Goal: Navigation & Orientation: Understand site structure

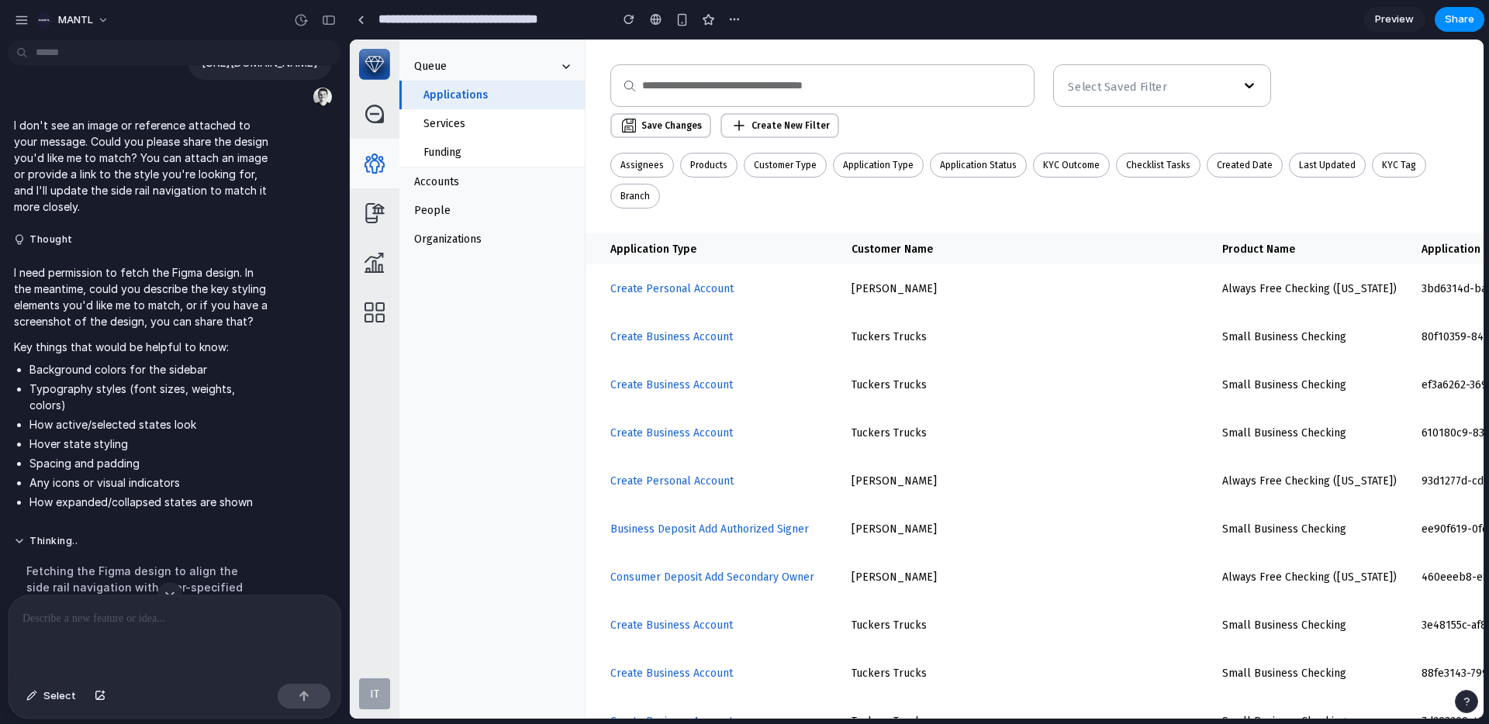
scroll to position [814, 0]
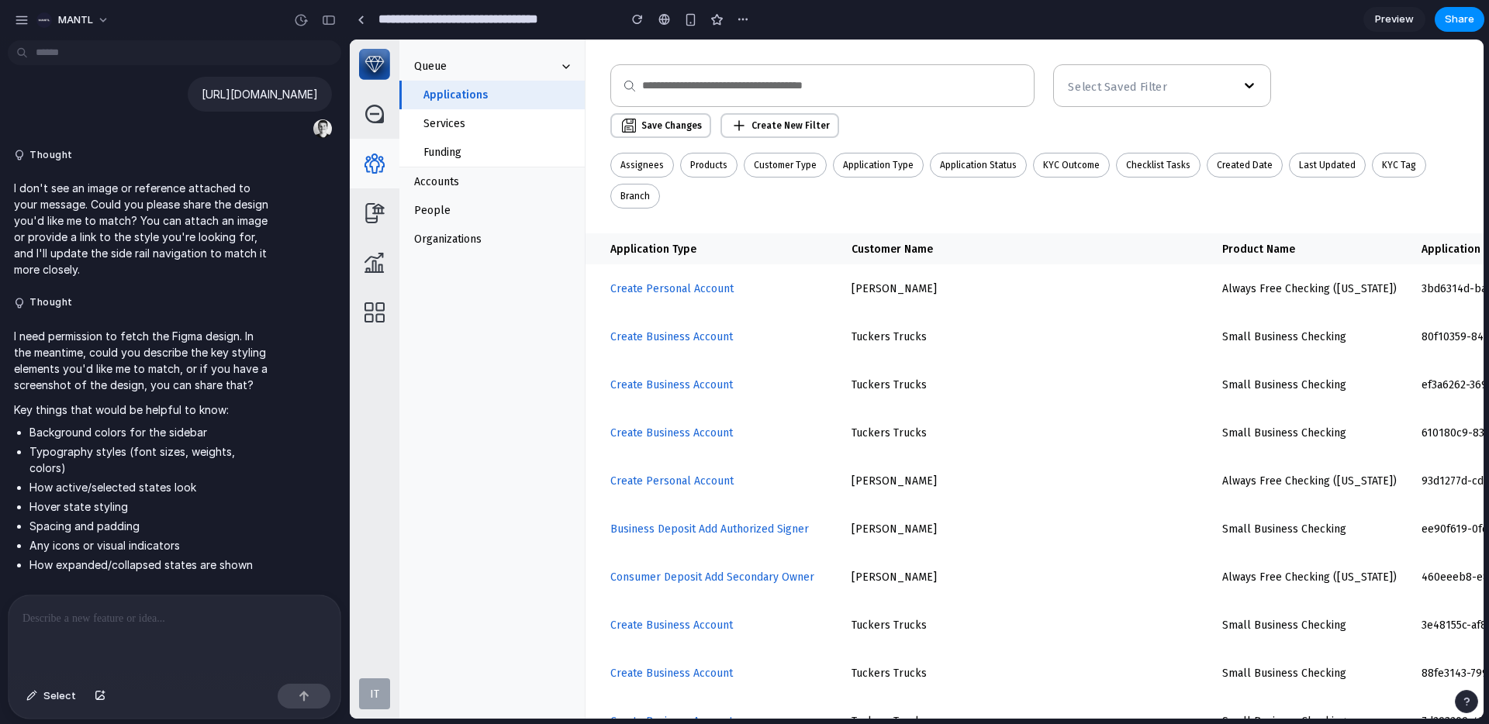
click at [198, 623] on div at bounding box center [175, 637] width 332 height 82
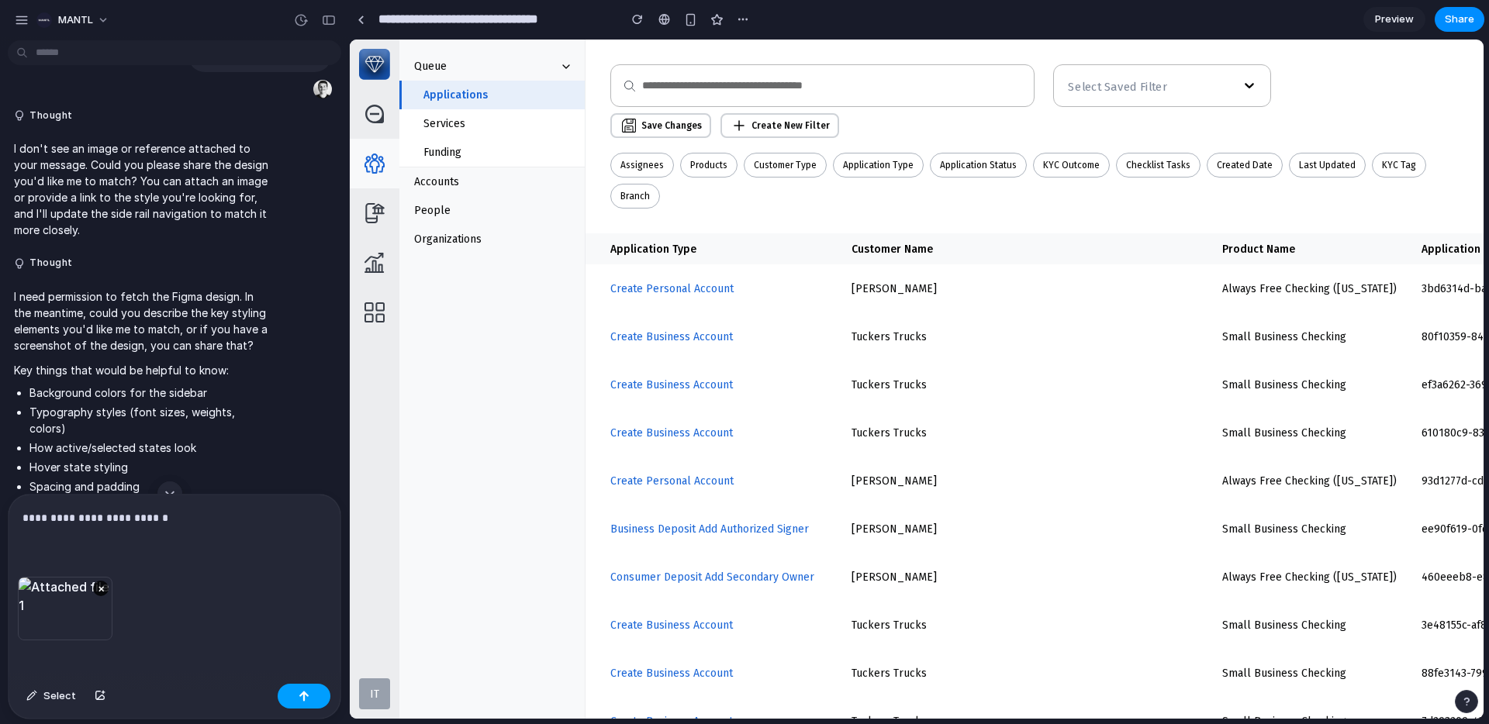
click at [317, 699] on button "button" at bounding box center [304, 696] width 53 height 25
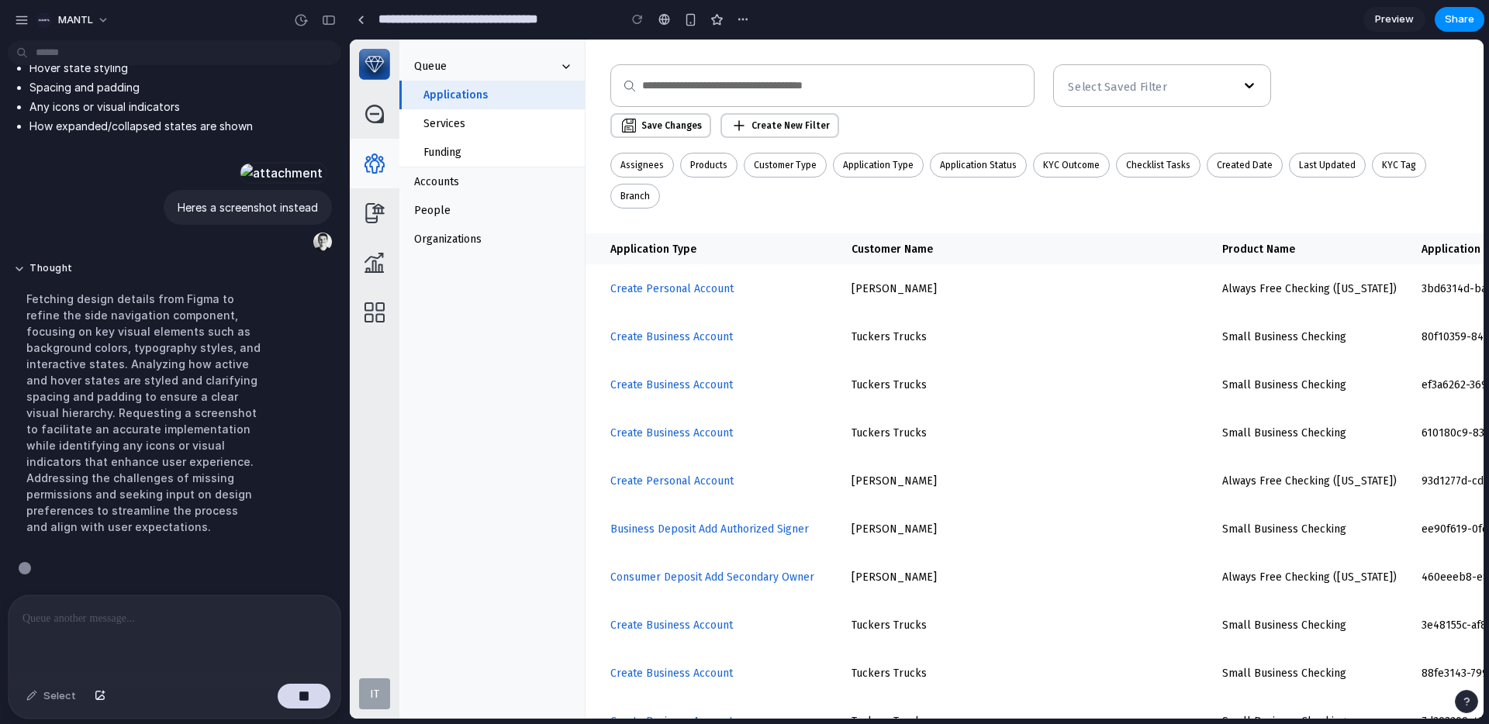
scroll to position [1924, 0]
click at [323, 20] on div "button" at bounding box center [329, 20] width 14 height 11
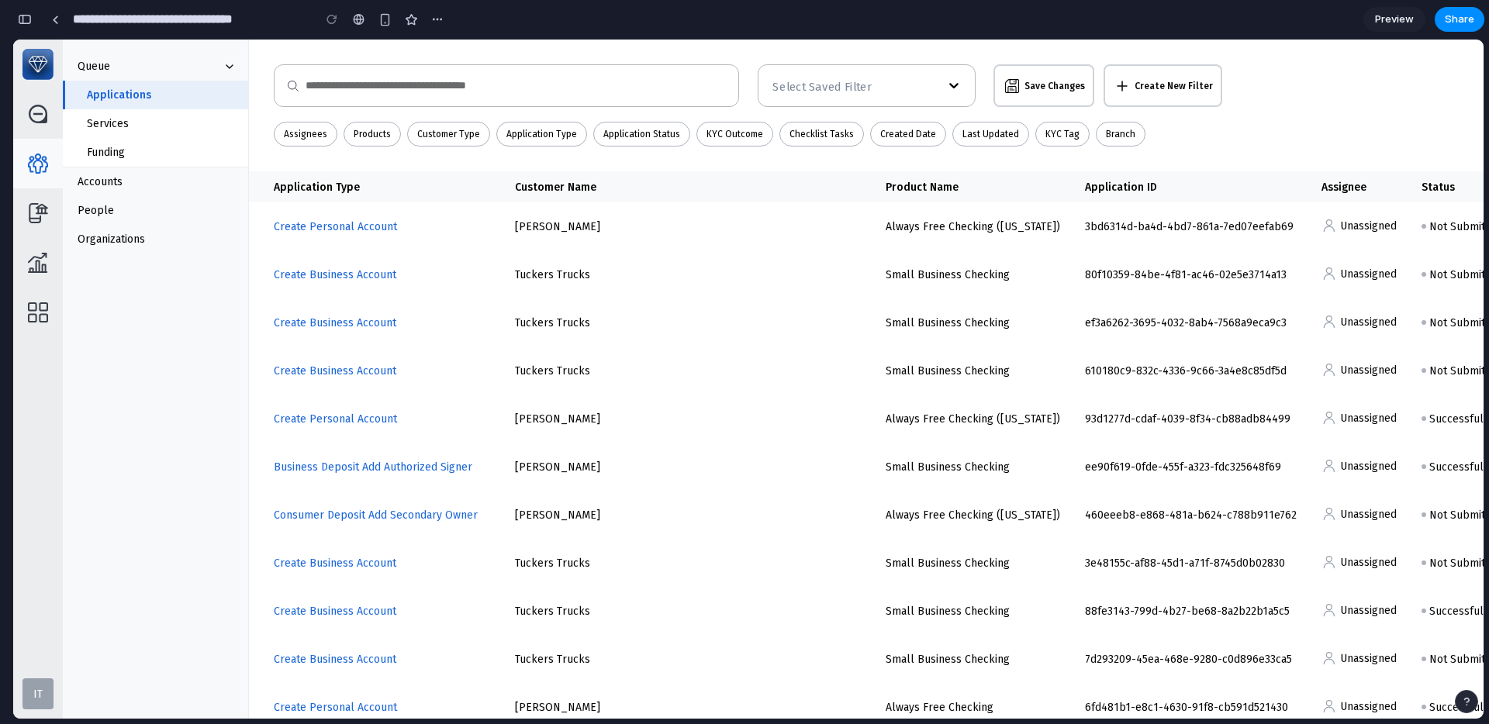
scroll to position [3015, 0]
click at [19, 22] on div "button" at bounding box center [25, 19] width 14 height 11
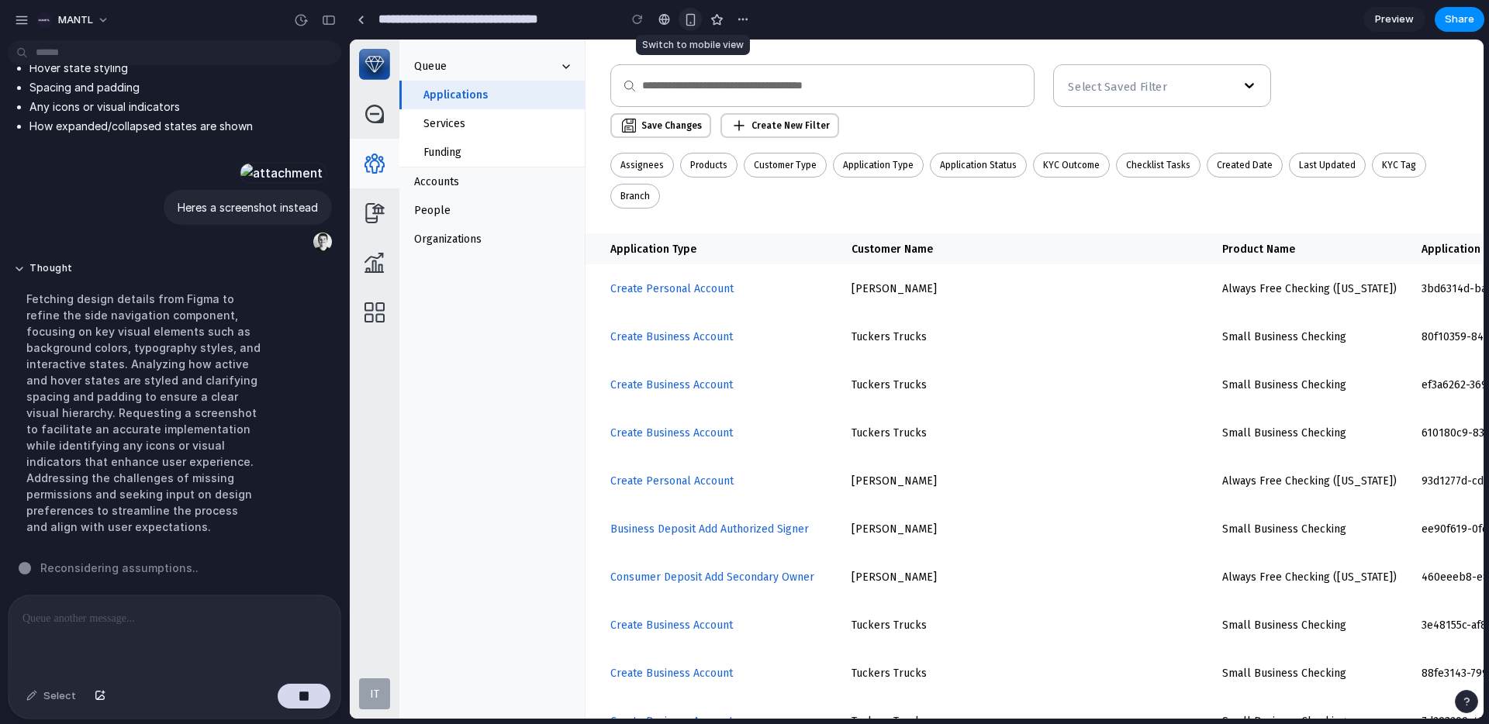
click at [687, 19] on div "button" at bounding box center [690, 19] width 13 height 13
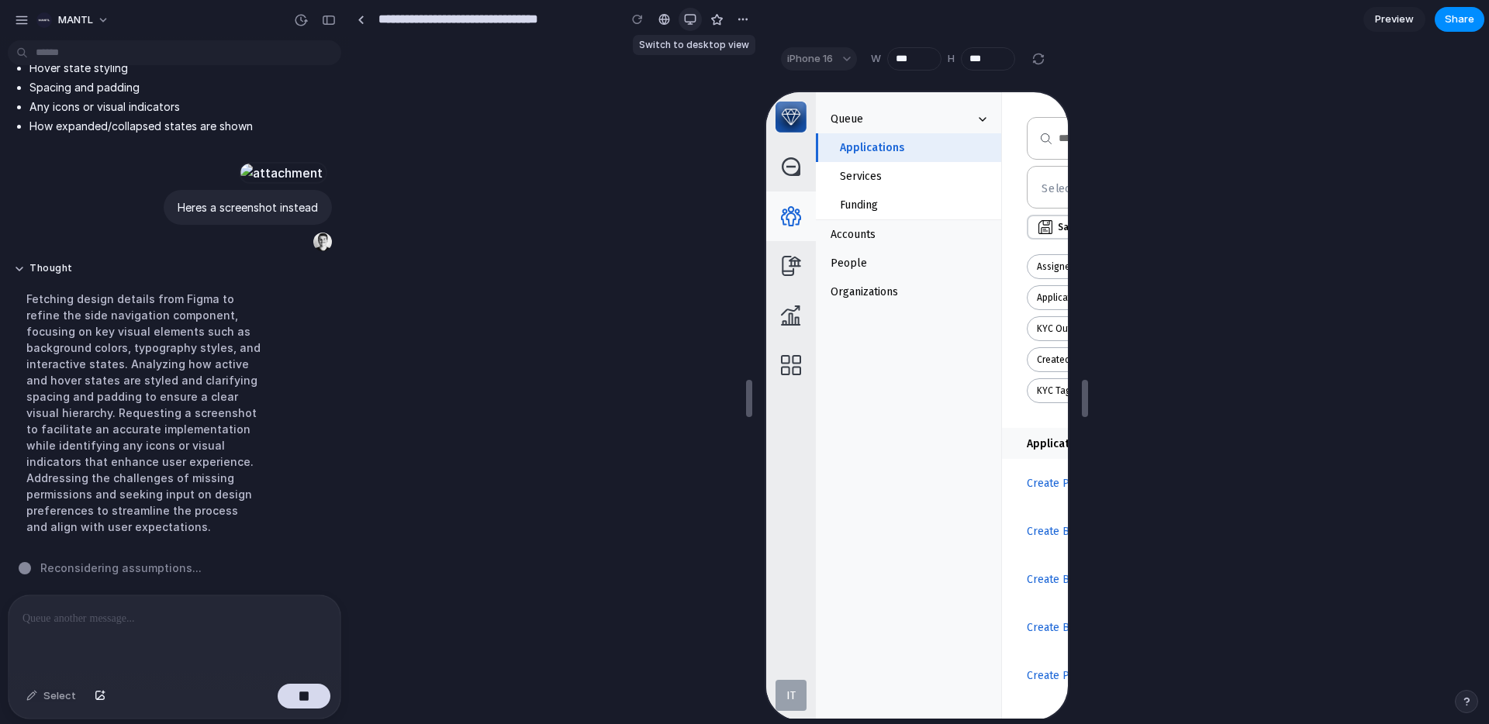
click at [688, 22] on div "button" at bounding box center [690, 19] width 12 height 12
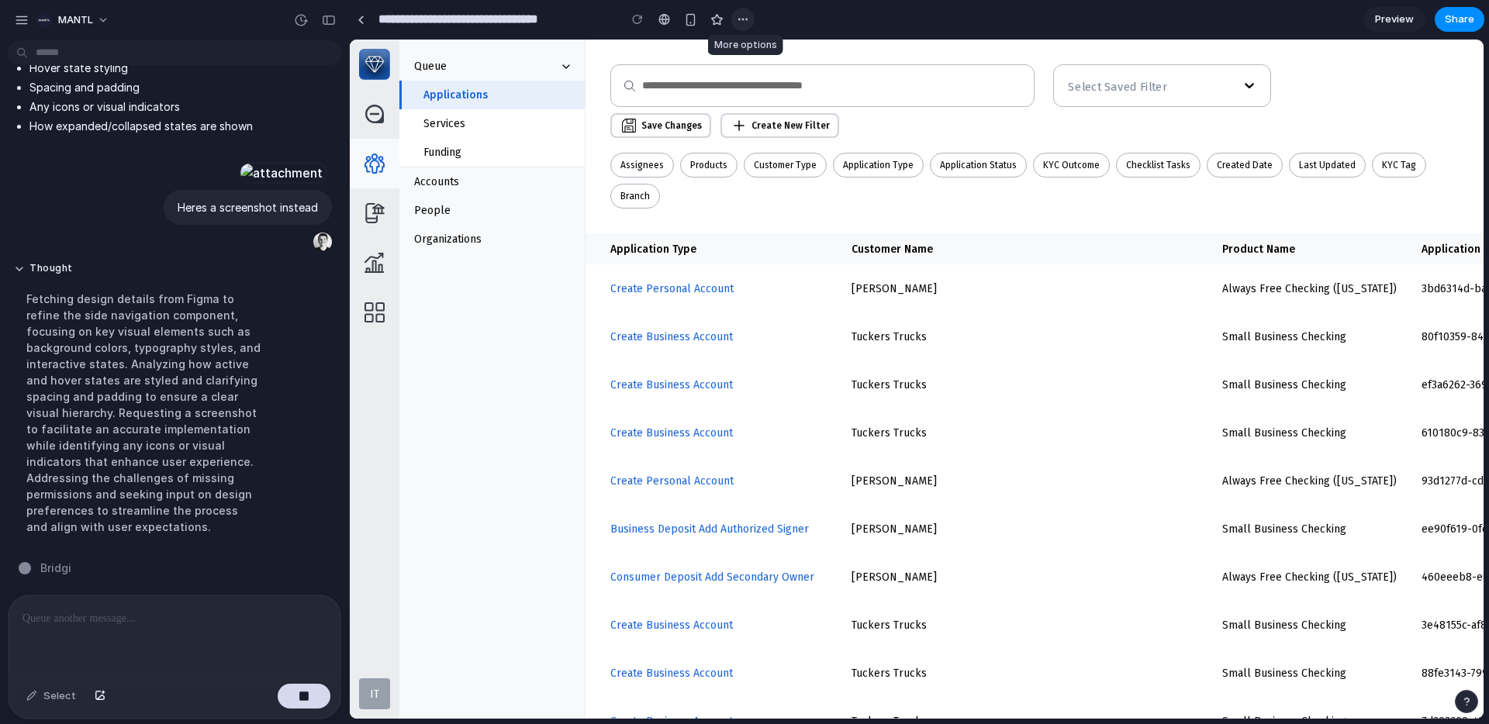
click at [734, 16] on button "button" at bounding box center [742, 19] width 23 height 23
click at [736, 16] on div "Duplicate Delete" at bounding box center [744, 362] width 1489 height 724
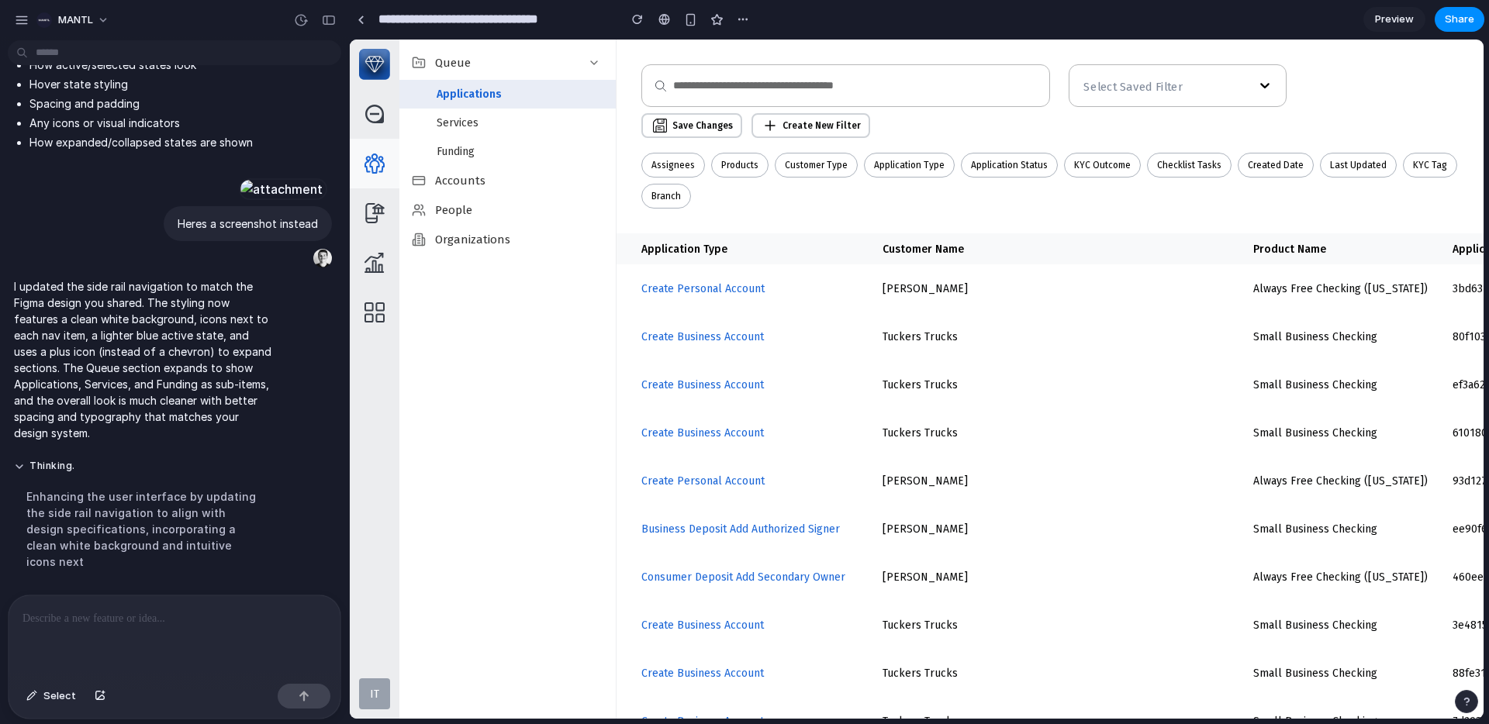
scroll to position [1908, 0]
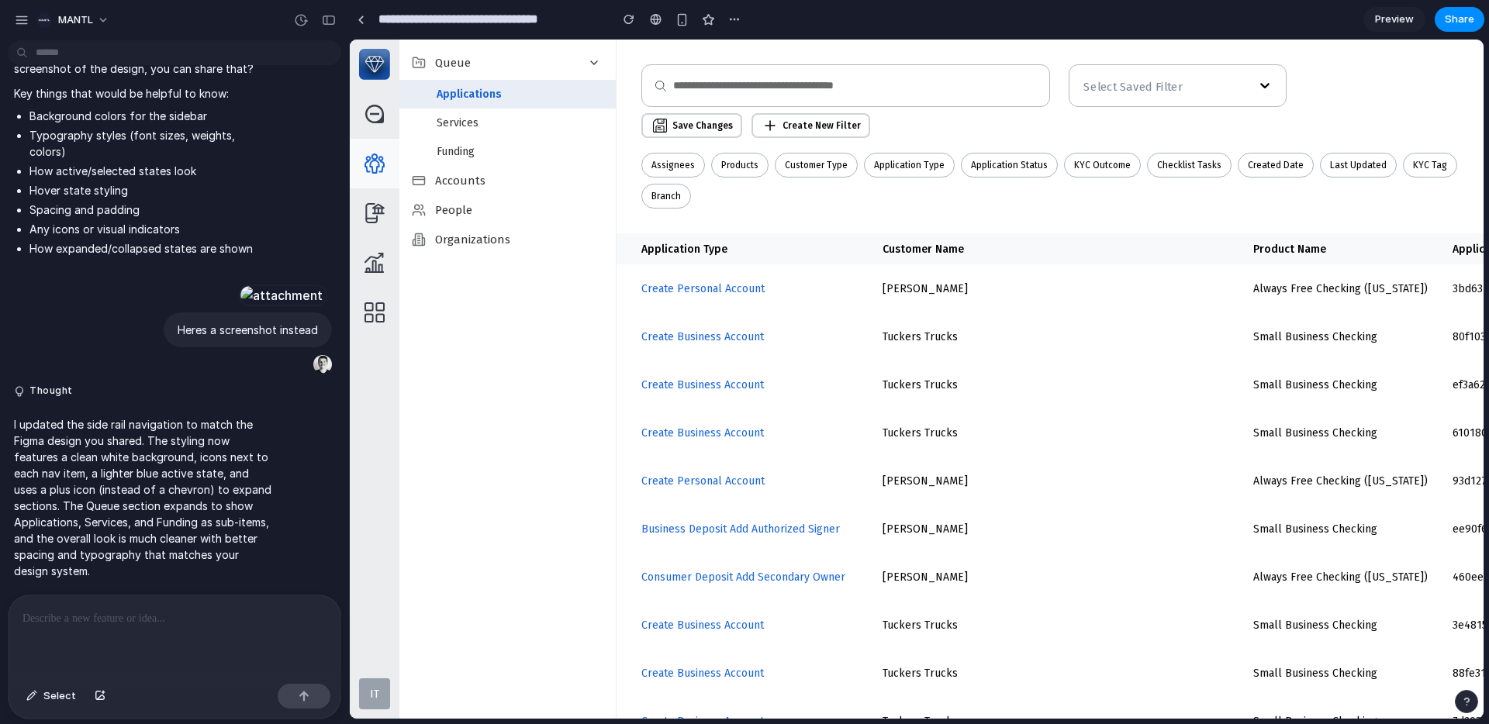
click at [599, 65] on icon at bounding box center [594, 63] width 12 height 12
click at [597, 63] on icon at bounding box center [594, 63] width 12 height 12
click at [485, 171] on div "Accounts" at bounding box center [507, 180] width 216 height 29
click at [489, 209] on div "People" at bounding box center [507, 209] width 216 height 29
click at [490, 235] on span "Organizations" at bounding box center [472, 240] width 75 height 14
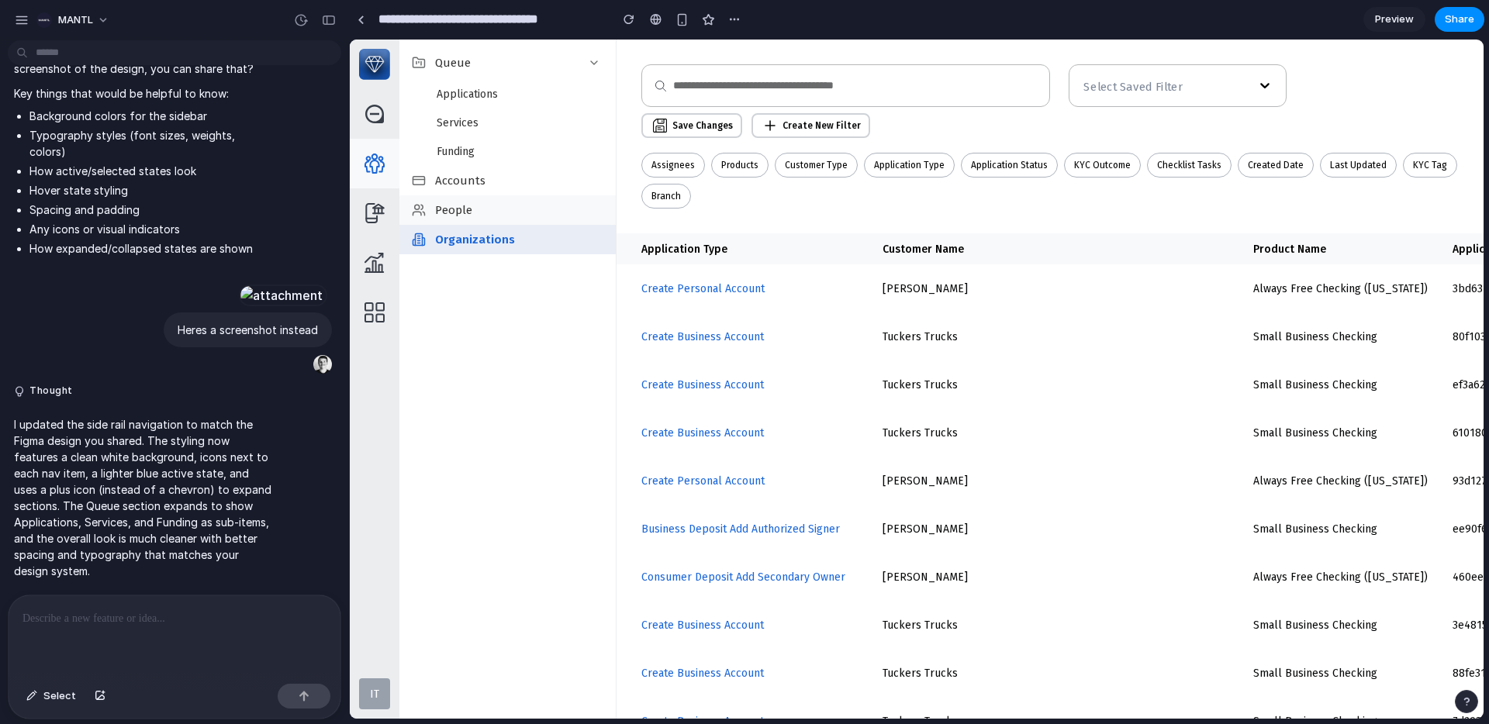
click at [493, 212] on div "People" at bounding box center [507, 209] width 216 height 29
click at [471, 61] on div "Queue" at bounding box center [507, 63] width 216 height 34
